Goal: Task Accomplishment & Management: Manage account settings

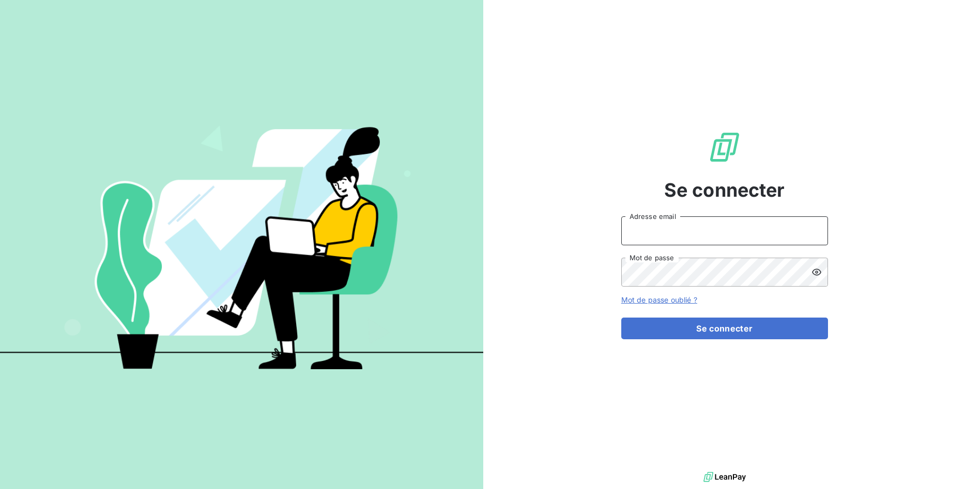
click at [703, 227] on input "Adresse email" at bounding box center [724, 230] width 207 height 29
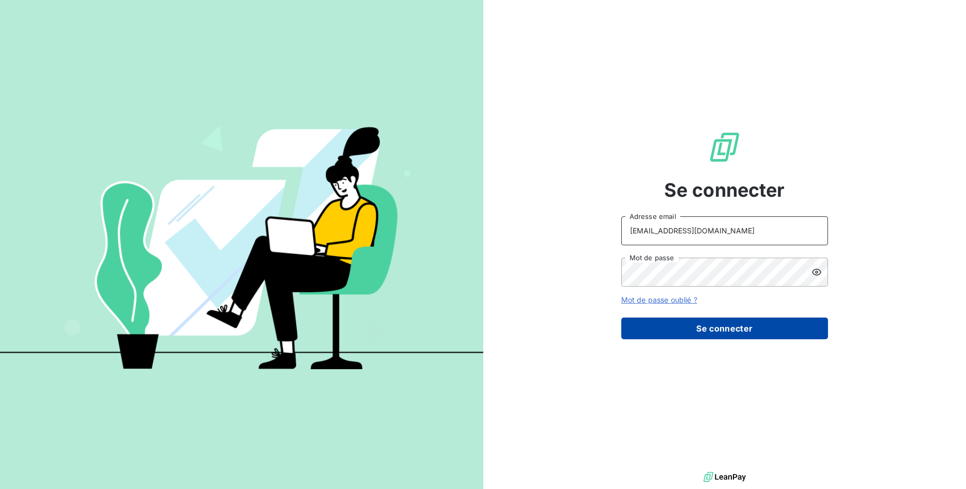
type input "[EMAIL_ADDRESS][DOMAIN_NAME]"
click at [717, 333] on button "Se connecter" at bounding box center [724, 329] width 207 height 22
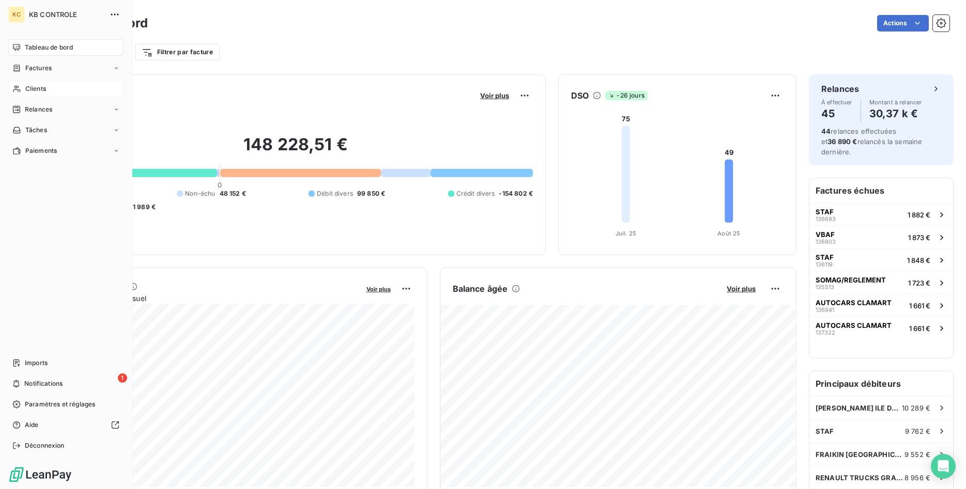
click at [30, 89] on span "Clients" at bounding box center [35, 88] width 21 height 9
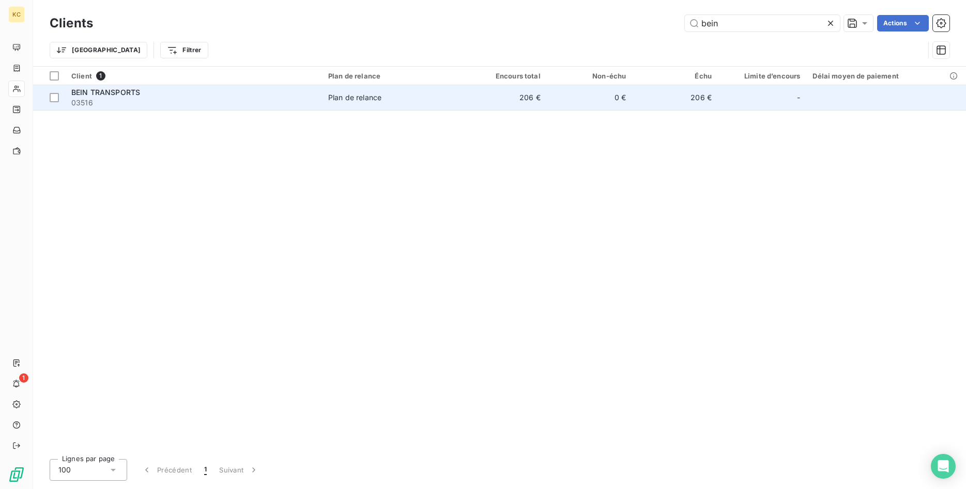
type input "bein"
click at [335, 97] on div "Plan de relance" at bounding box center [354, 97] width 53 height 10
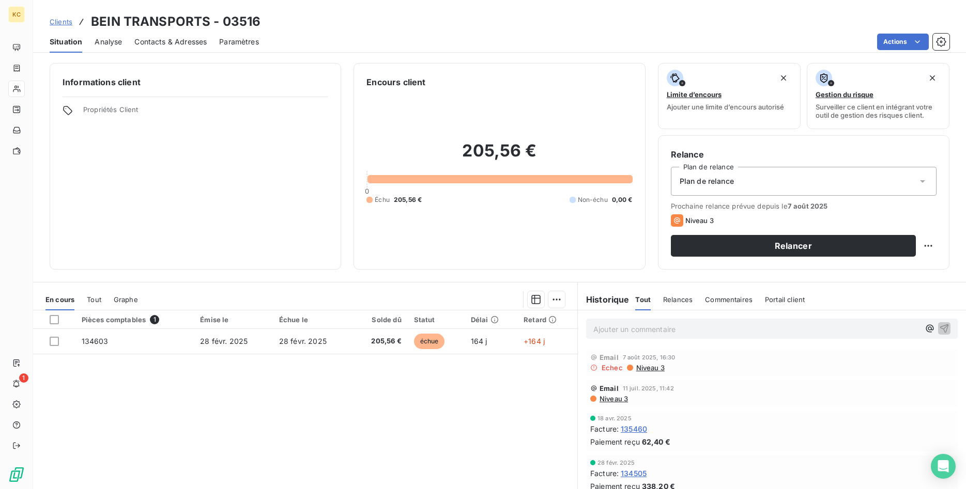
drag, startPoint x: 152, startPoint y: 36, endPoint x: 169, endPoint y: 38, distance: 16.7
click at [152, 37] on div "Contacts & Adresses" at bounding box center [170, 42] width 72 height 22
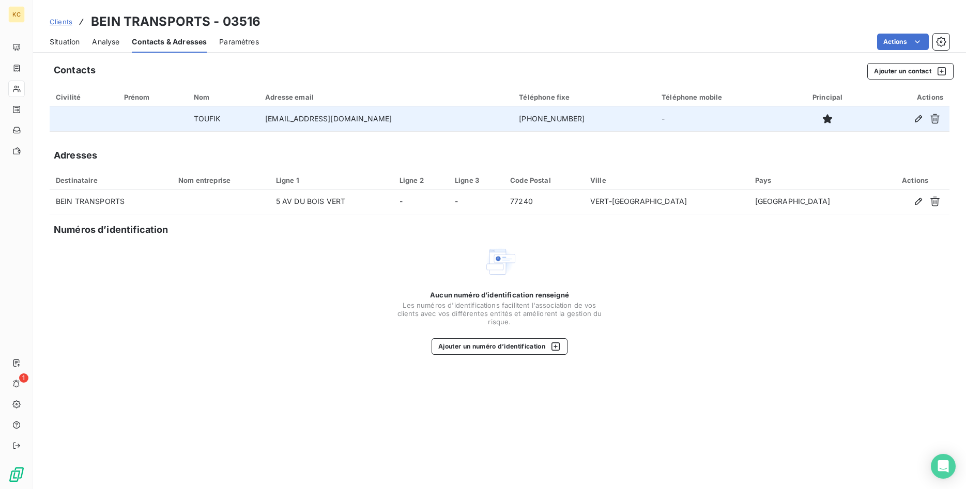
click at [544, 125] on td "07.51.99.08.49" at bounding box center [584, 118] width 143 height 25
click at [310, 126] on td "contact@ttntransport.com" at bounding box center [386, 118] width 254 height 25
click at [918, 121] on icon "button" at bounding box center [918, 119] width 10 height 10
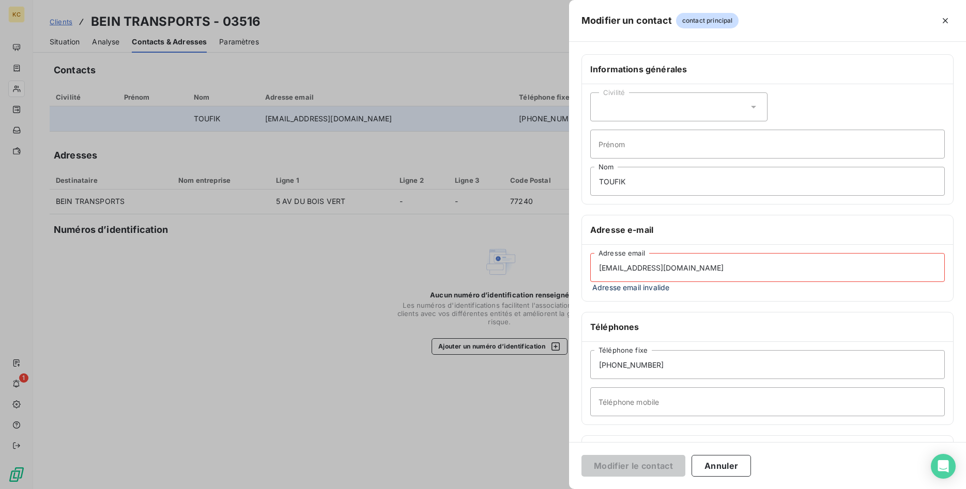
click at [734, 271] on input "contact@ttntransport.com" at bounding box center [767, 267] width 354 height 29
drag, startPoint x: 632, startPoint y: 265, endPoint x: 429, endPoint y: 254, distance: 203.4
click at [590, 254] on input "contact@ttntransport.com" at bounding box center [767, 267] width 354 height 29
paste input "beintransports2021@gmail"
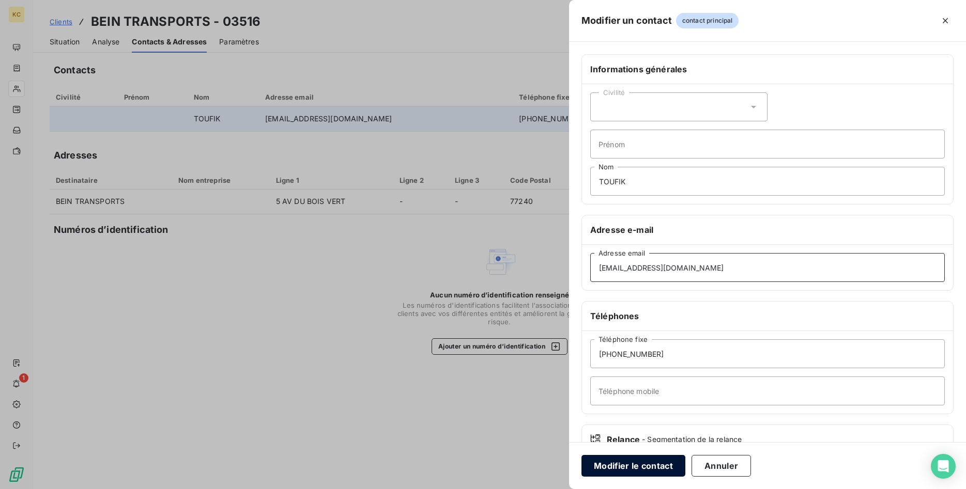
type input "beintransports2021@gmail.com"
click at [618, 471] on button "Modifier le contact" at bounding box center [633, 466] width 104 height 22
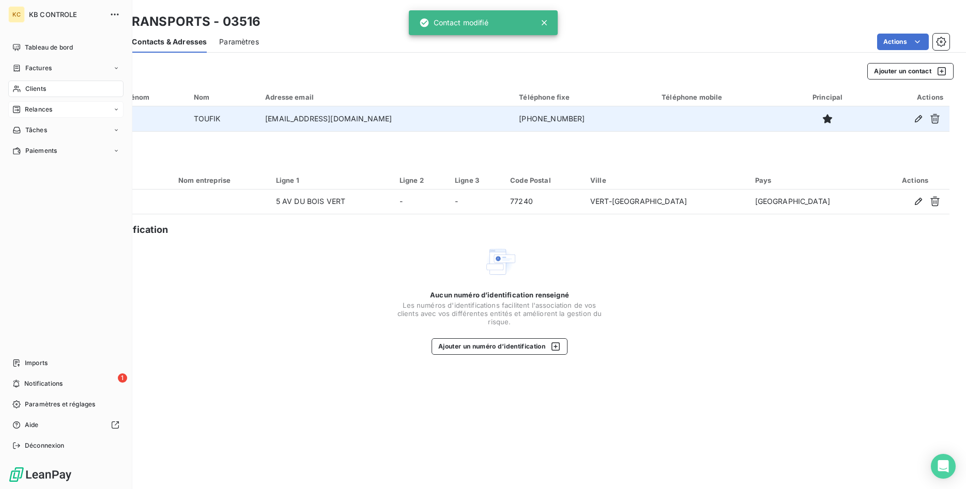
click at [31, 114] on span "Relances" at bounding box center [38, 109] width 27 height 9
